Goal: Transaction & Acquisition: Purchase product/service

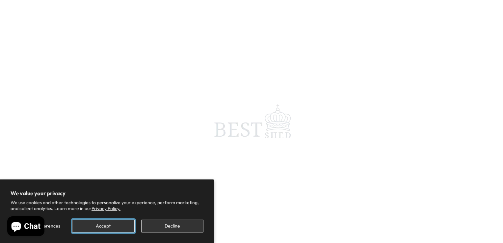
click at [103, 222] on button "Accept" at bounding box center [103, 225] width 62 height 13
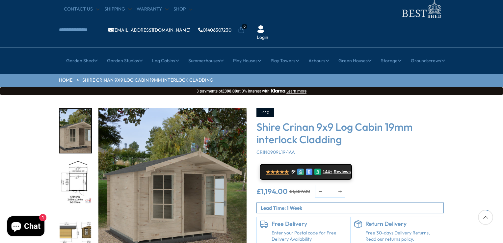
scroll to position [66, 0]
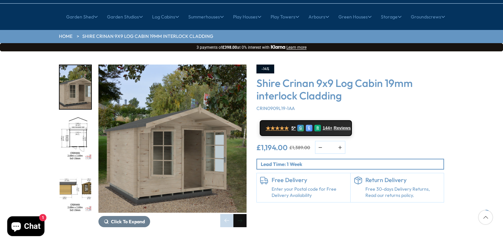
click at [239, 214] on div "Next slide" at bounding box center [239, 220] width 13 height 13
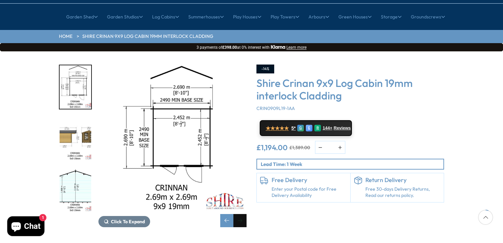
click at [239, 214] on div "Next slide" at bounding box center [239, 220] width 13 height 13
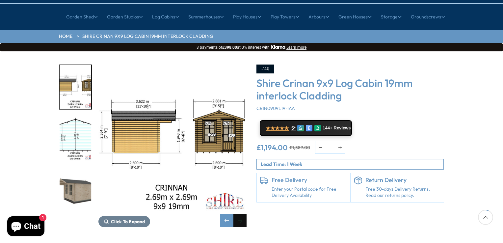
click at [239, 214] on div "Next slide" at bounding box center [239, 220] width 13 height 13
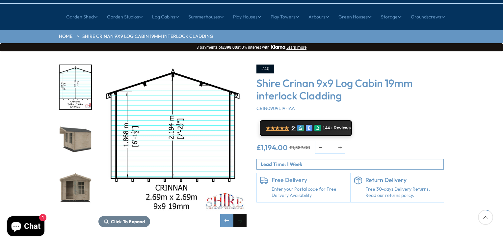
click at [239, 214] on div "Next slide" at bounding box center [239, 220] width 13 height 13
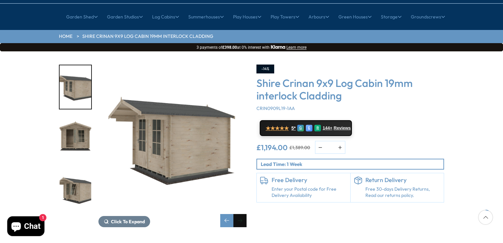
click at [239, 214] on div "Next slide" at bounding box center [239, 220] width 13 height 13
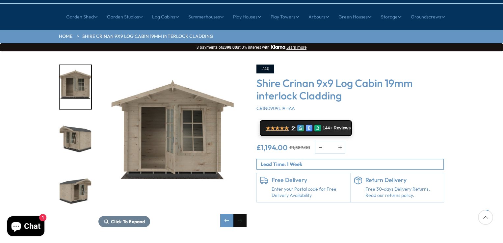
click at [239, 214] on div "Next slide" at bounding box center [239, 220] width 13 height 13
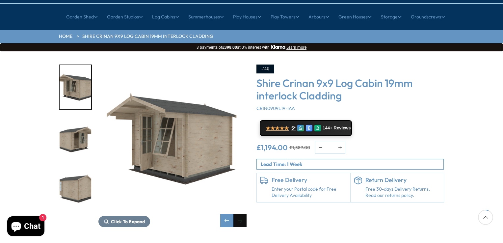
click at [239, 214] on div "Next slide" at bounding box center [239, 220] width 13 height 13
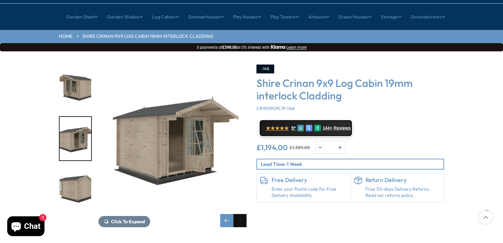
click at [239, 214] on div "Next slide" at bounding box center [239, 220] width 13 height 13
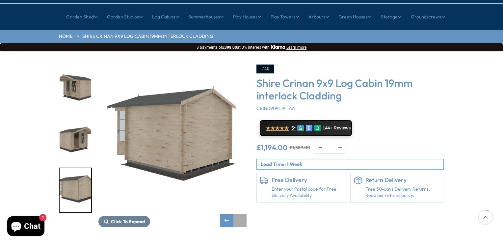
click at [239, 214] on div "Next slide" at bounding box center [239, 220] width 13 height 13
